Goal: Find specific fact: Find specific fact

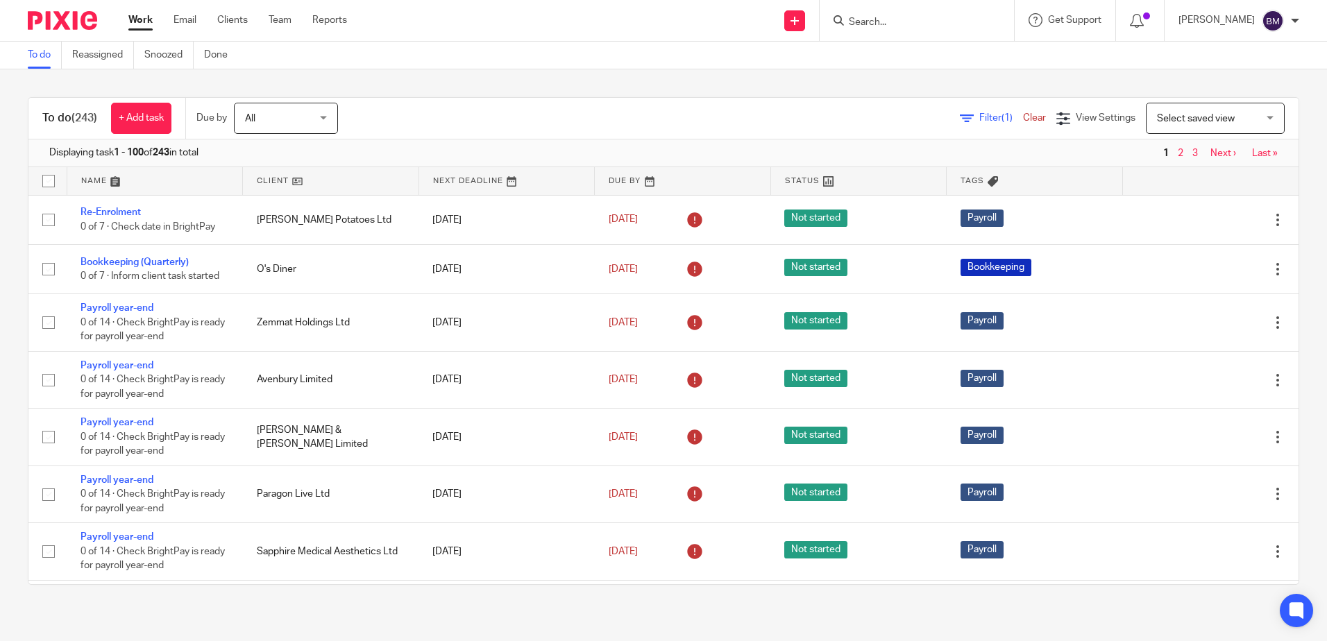
click at [887, 20] on input "Search" at bounding box center [909, 23] width 125 height 12
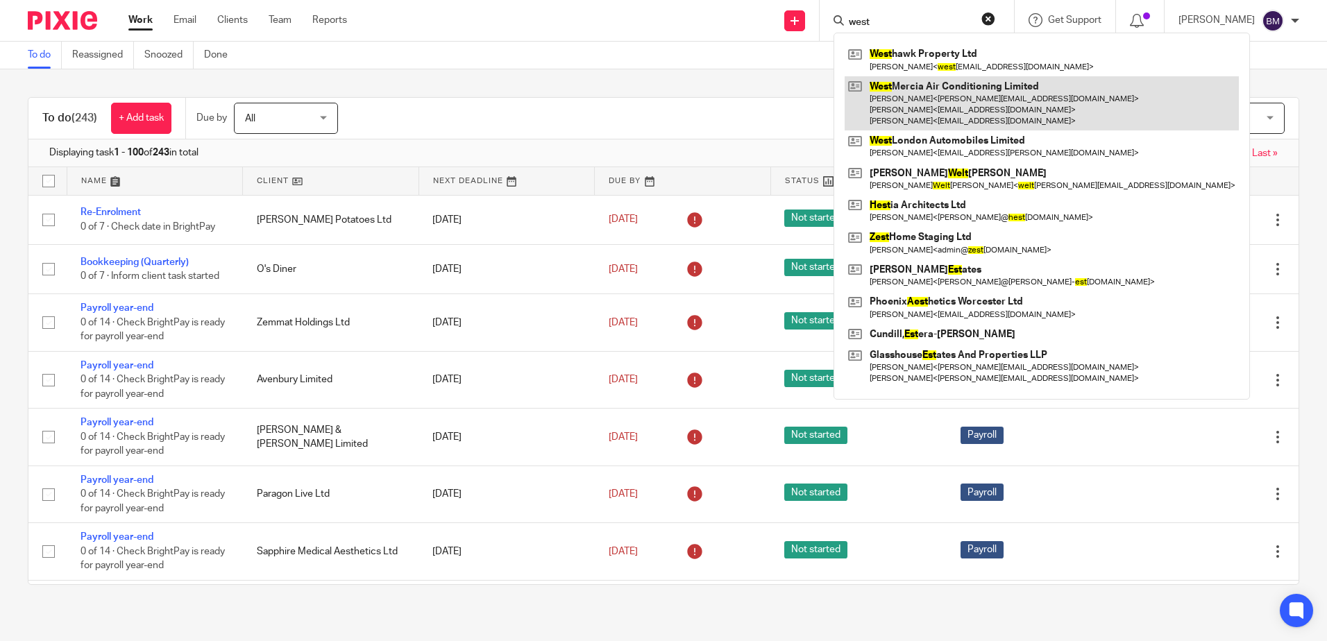
type input "west"
click at [996, 93] on link at bounding box center [1041, 103] width 394 height 55
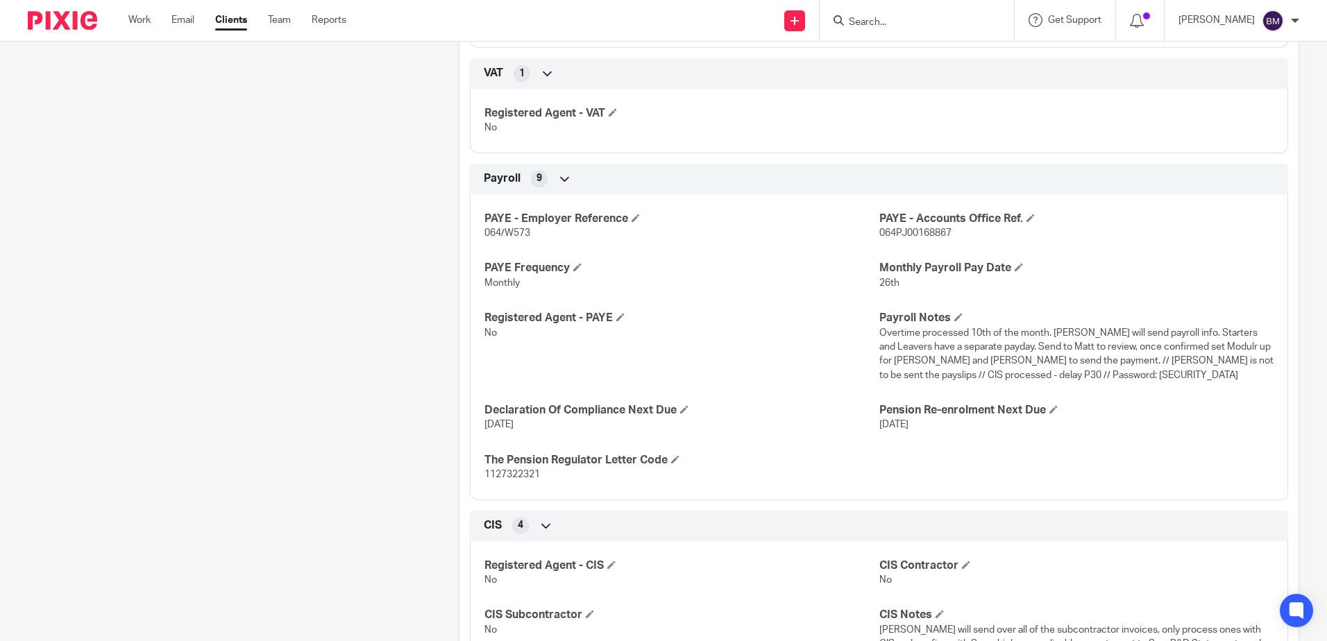
scroll to position [1180, 0]
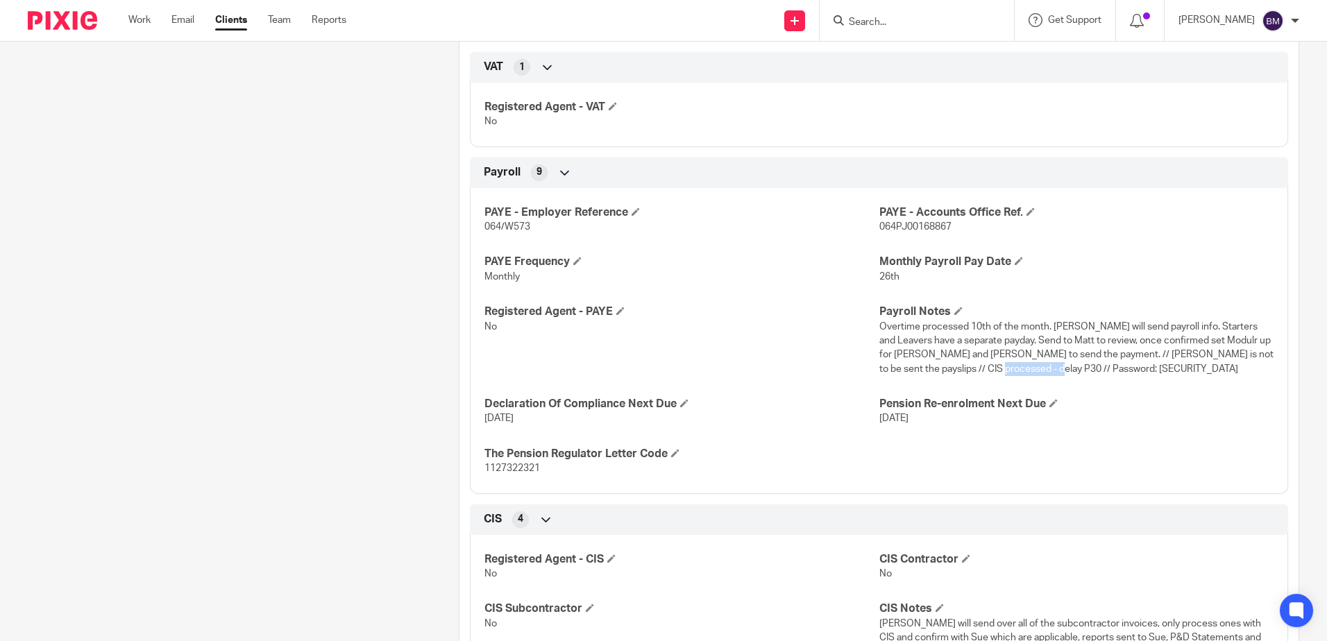
drag, startPoint x: 1087, startPoint y: 368, endPoint x: 1028, endPoint y: 368, distance: 59.7
click at [1028, 368] on span "Overtime processed 10th of the month. Sue will send payroll info. Starters and …" at bounding box center [1076, 348] width 394 height 52
copy span "Daikinfuq100!"
